Goal: Task Accomplishment & Management: Manage account settings

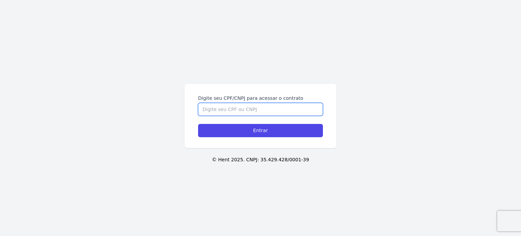
click at [254, 112] on input "Digite seu CPF/CNPJ para acessar o contrato" at bounding box center [260, 109] width 125 height 13
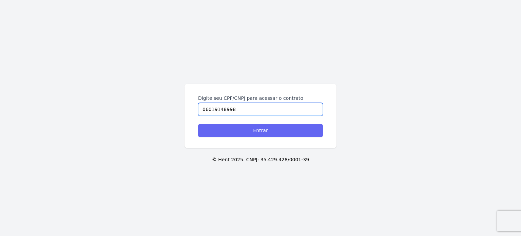
type input "06019148998"
click at [280, 127] on input "Entrar" at bounding box center [260, 130] width 125 height 13
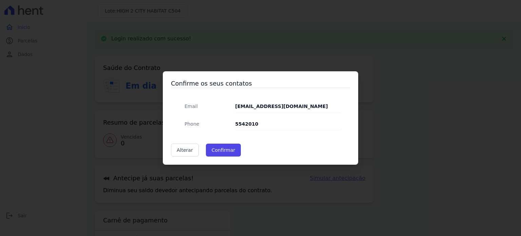
click at [258, 125] on dd "5542010" at bounding box center [288, 124] width 107 height 12
drag, startPoint x: 249, startPoint y: 122, endPoint x: 224, endPoint y: 126, distance: 26.0
click at [224, 126] on div "Email [EMAIL_ADDRESS][DOMAIN_NAME] Phone 5542010" at bounding box center [260, 115] width 163 height 30
click at [183, 149] on link "Alterar" at bounding box center [185, 149] width 28 height 13
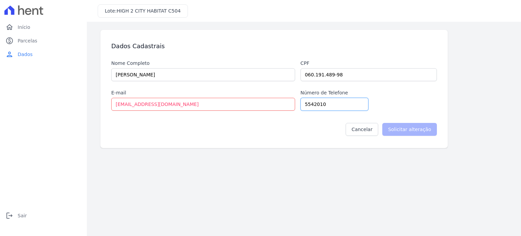
drag, startPoint x: 334, startPoint y: 106, endPoint x: 249, endPoint y: 103, distance: 84.5
click at [249, 103] on div "Nome Completo [PERSON_NAME] Cpf 060.191.489-98 E-mail [EMAIL_ADDRESS][DOMAIN_NA…" at bounding box center [273, 85] width 325 height 51
type input "5541999183638"
click at [415, 128] on input "Solicitar alteração" at bounding box center [409, 129] width 55 height 13
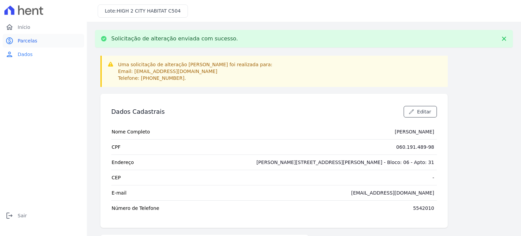
click at [32, 40] on span "Parcelas" at bounding box center [28, 40] width 20 height 7
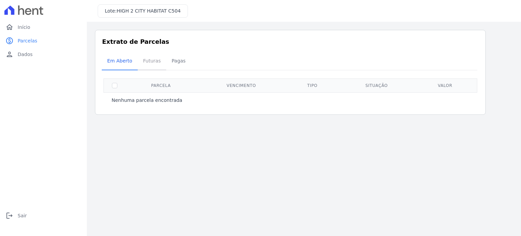
click at [155, 62] on span "Futuras" at bounding box center [152, 61] width 26 height 14
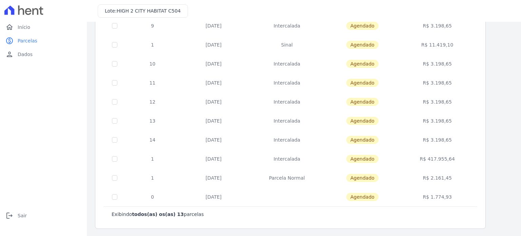
scroll to position [32, 0]
